Goal: Navigation & Orientation: Understand site structure

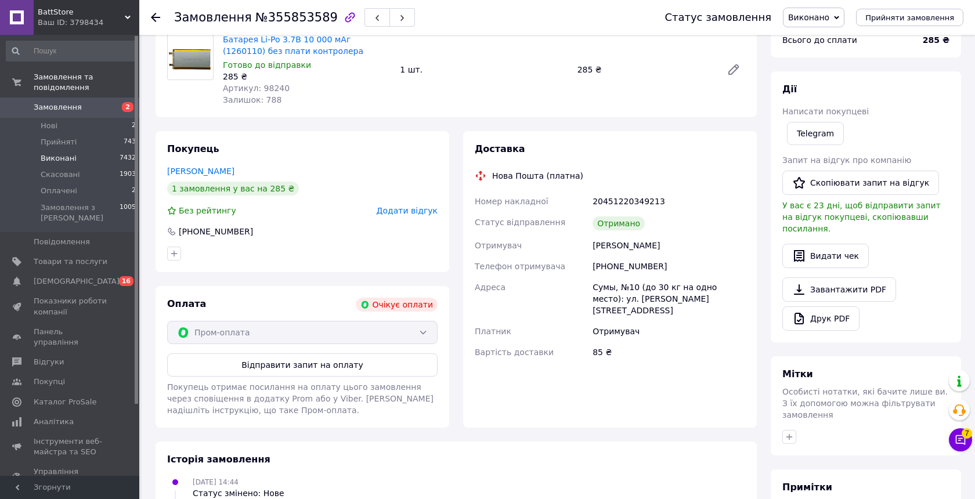
scroll to position [102, 0]
click at [63, 392] on link "Каталог ProSale" at bounding box center [71, 402] width 143 height 20
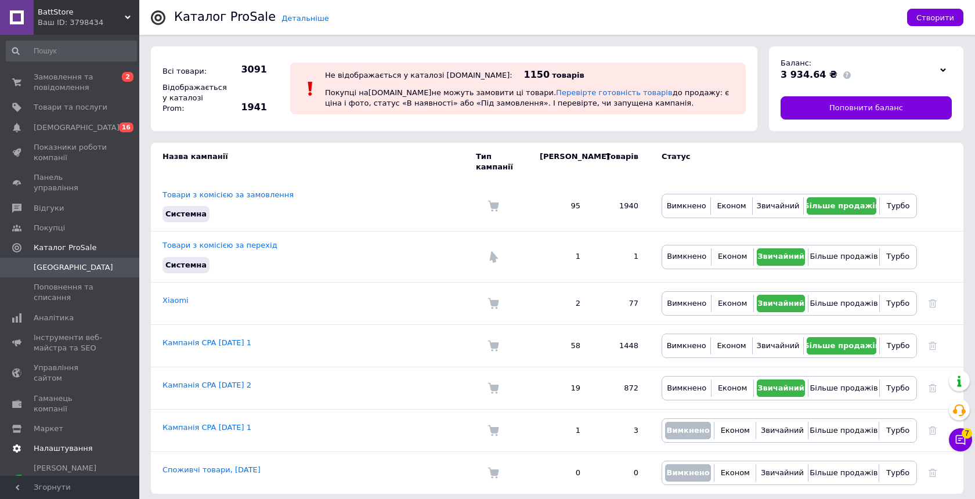
click at [63, 443] on span "Налаштування" at bounding box center [63, 448] width 59 height 10
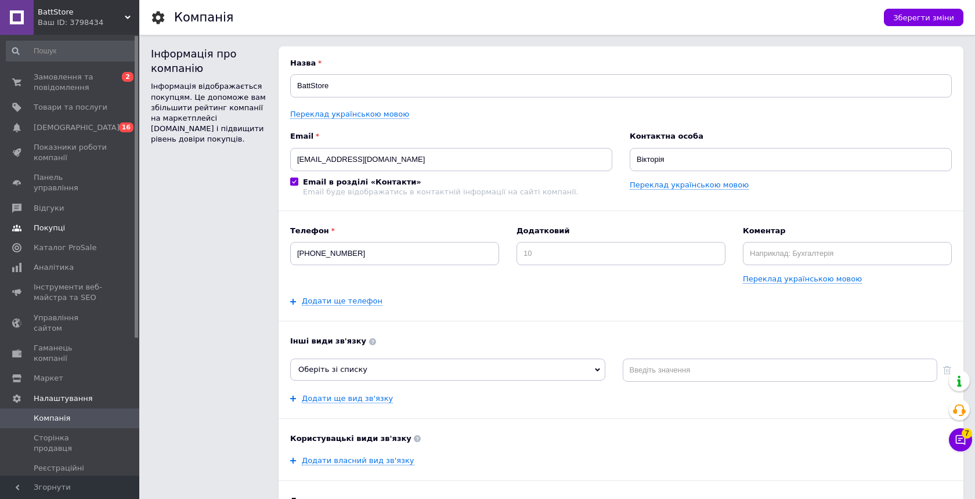
click at [52, 223] on span "Покупці" at bounding box center [49, 228] width 31 height 10
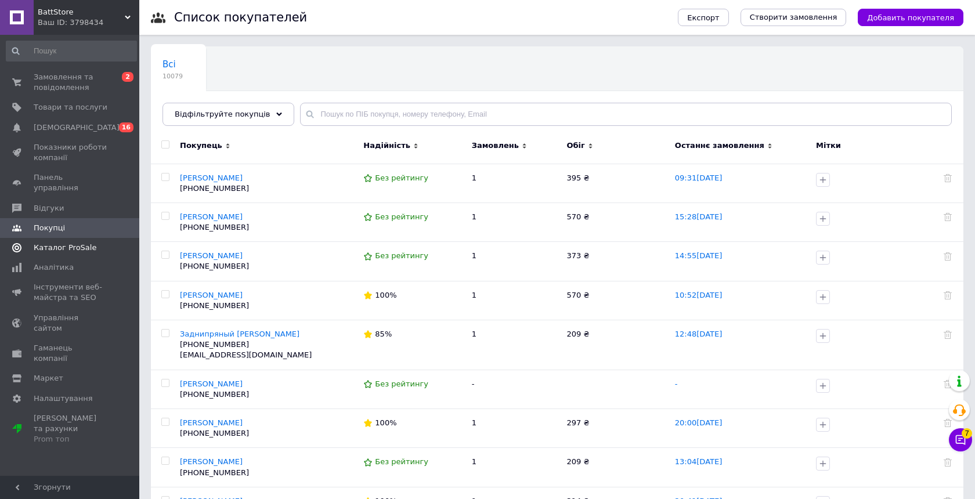
click at [62, 243] on span "Каталог ProSale" at bounding box center [65, 248] width 63 height 10
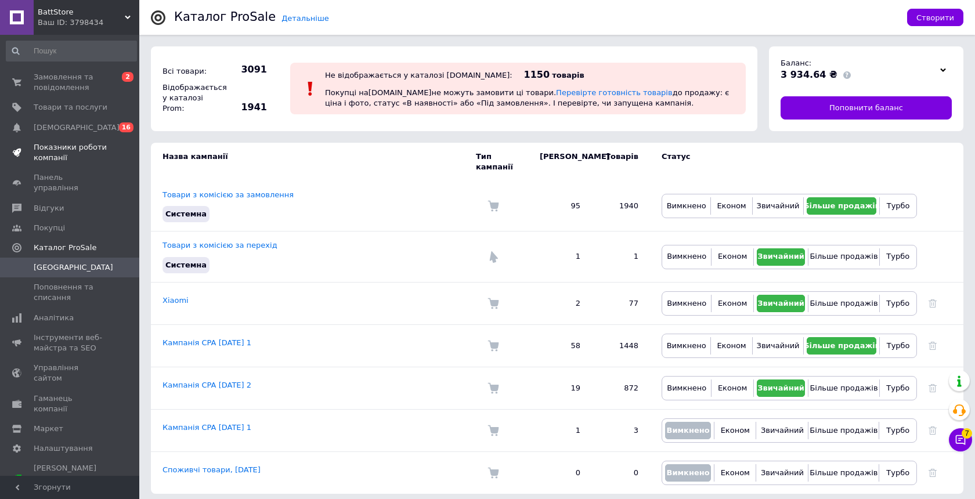
click at [59, 150] on span "Показники роботи компанії" at bounding box center [71, 152] width 74 height 21
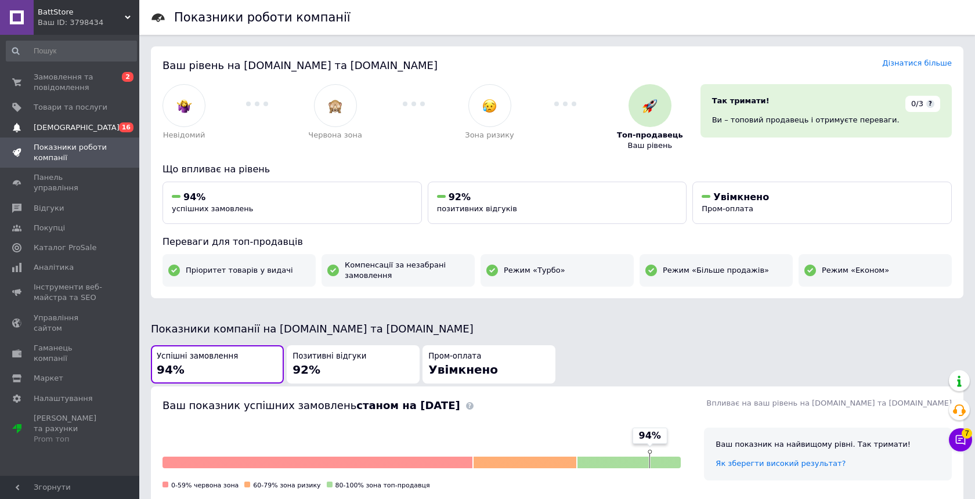
click at [62, 120] on link "[DEMOGRAPHIC_DATA] 0 16" at bounding box center [71, 128] width 143 height 20
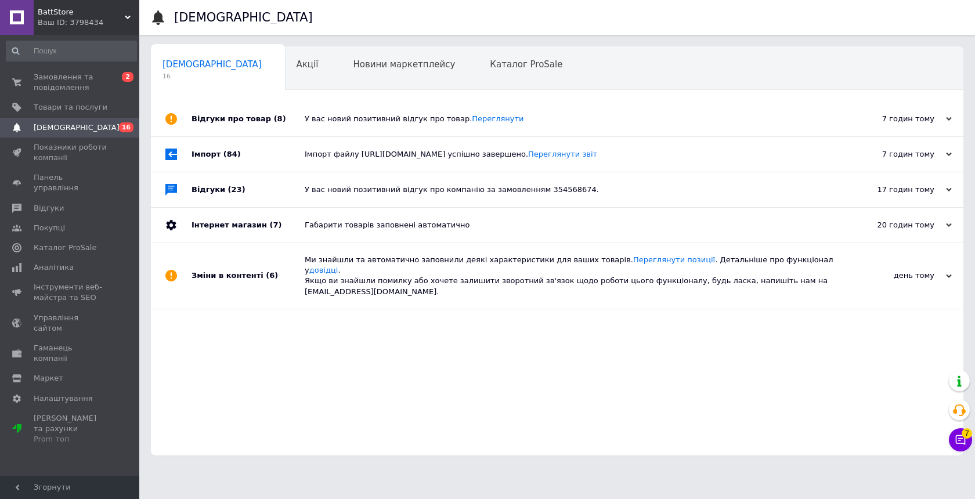
click at [103, 127] on span "[DEMOGRAPHIC_DATA]" at bounding box center [71, 127] width 74 height 10
click at [119, 78] on span "0 2" at bounding box center [123, 82] width 32 height 21
